Goal: Understand process/instructions: Learn how to perform a task or action

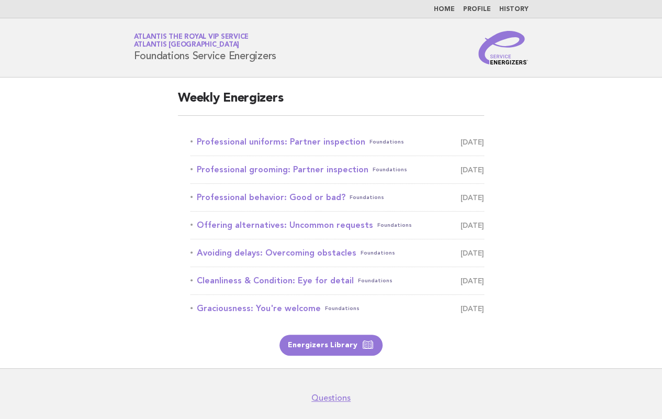
click at [125, 229] on main "Weekly Energizers Professional uniforms: Partner inspection Foundations October…" at bounding box center [331, 222] width 662 height 290
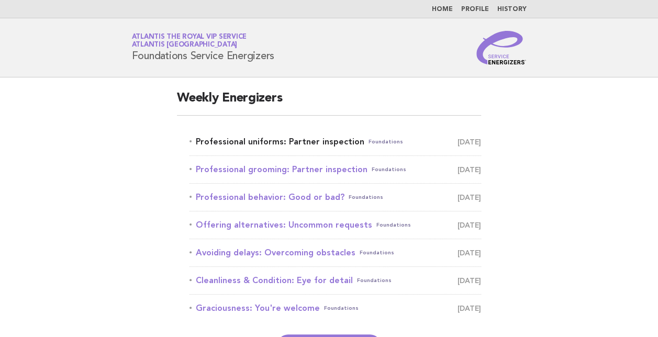
click at [264, 139] on link "Professional uniforms: Partner inspection Foundations October 1" at bounding box center [335, 142] width 292 height 15
click at [275, 141] on link "Professional uniforms: Partner inspection Foundations October 1" at bounding box center [335, 142] width 292 height 15
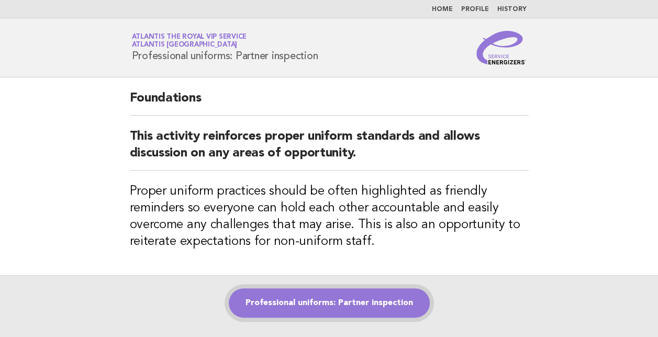
click at [330, 302] on link "Professional uniforms: Partner inspection" at bounding box center [329, 302] width 201 height 29
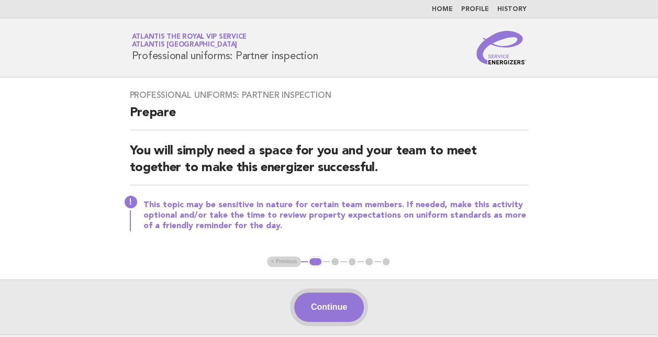
click at [327, 303] on button "Continue" at bounding box center [329, 307] width 70 height 29
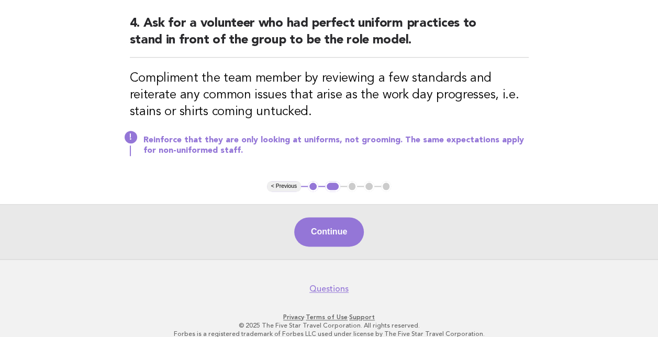
scroll to position [557, 0]
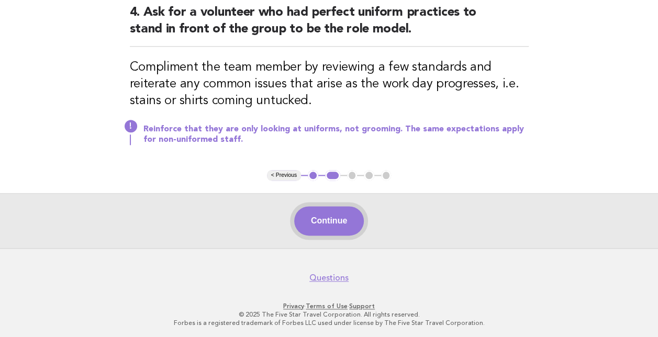
click at [343, 219] on button "Continue" at bounding box center [329, 220] width 70 height 29
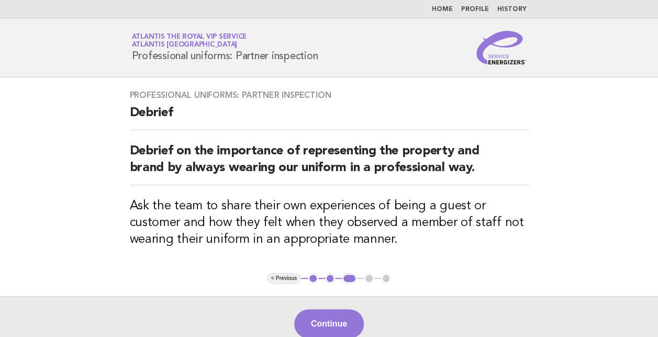
scroll to position [104, 0]
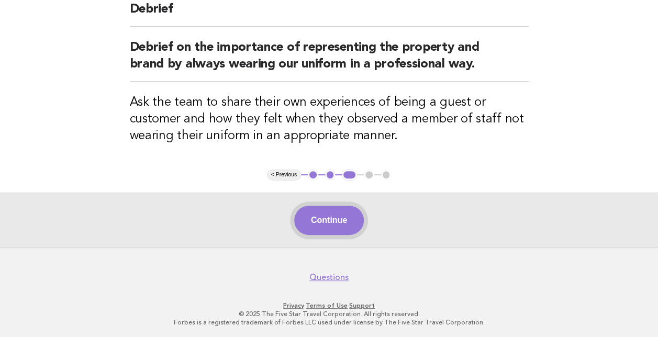
click at [335, 226] on button "Continue" at bounding box center [329, 220] width 70 height 29
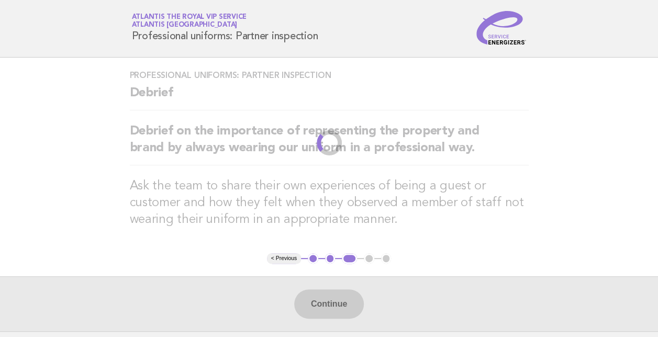
scroll to position [0, 0]
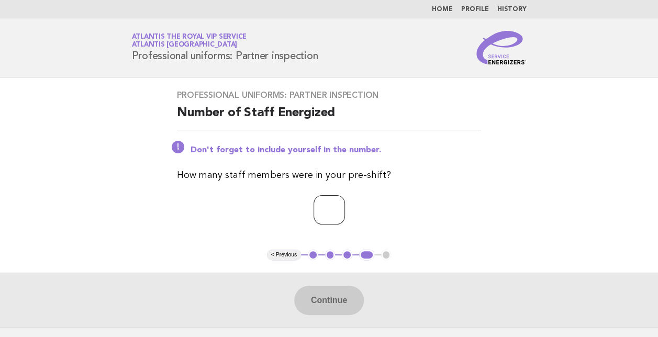
click at [322, 214] on input "number" at bounding box center [329, 209] width 31 height 29
type input "**"
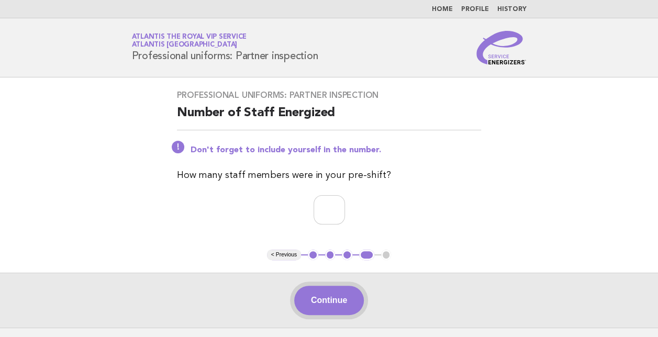
click at [332, 295] on button "Continue" at bounding box center [329, 300] width 70 height 29
